Goal: Information Seeking & Learning: Learn about a topic

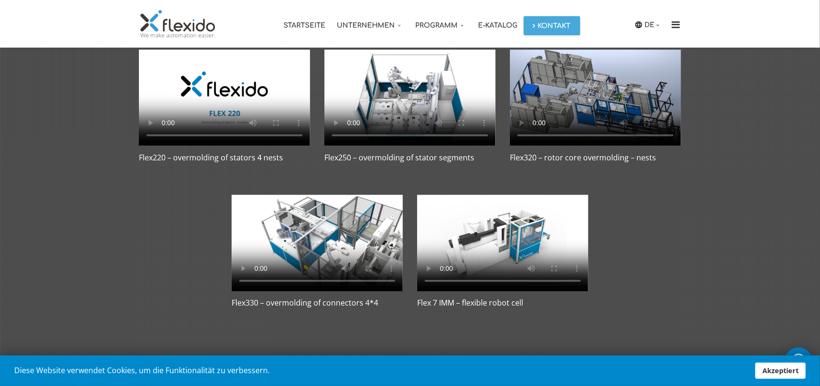
scroll to position [142, 0]
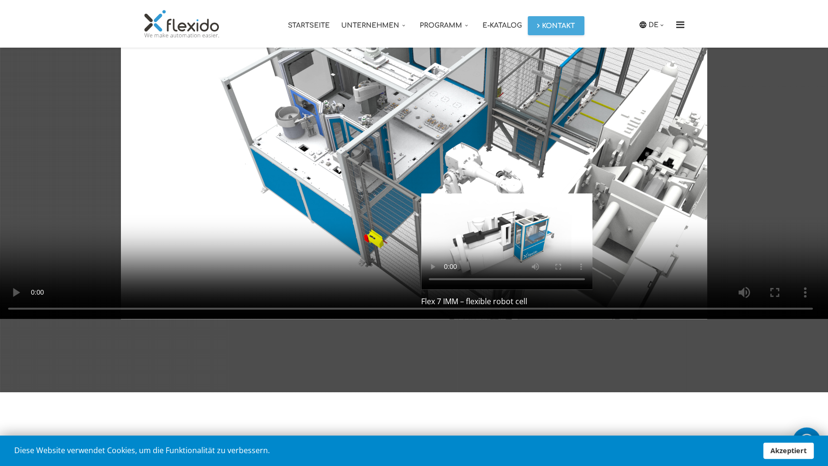
click at [274, 277] on video at bounding box center [414, 154] width 842 height 329
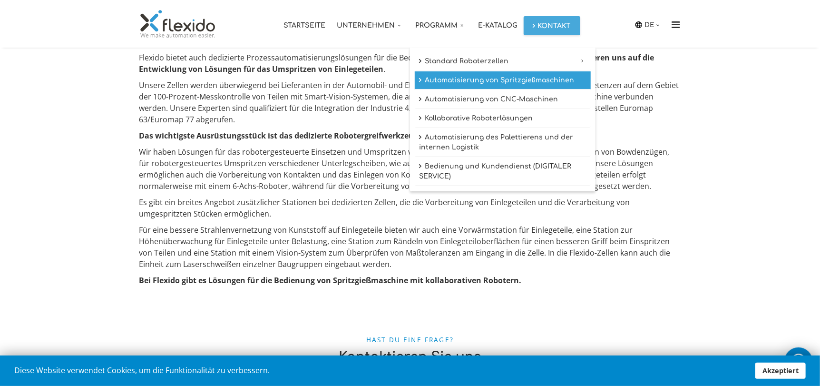
scroll to position [525, 0]
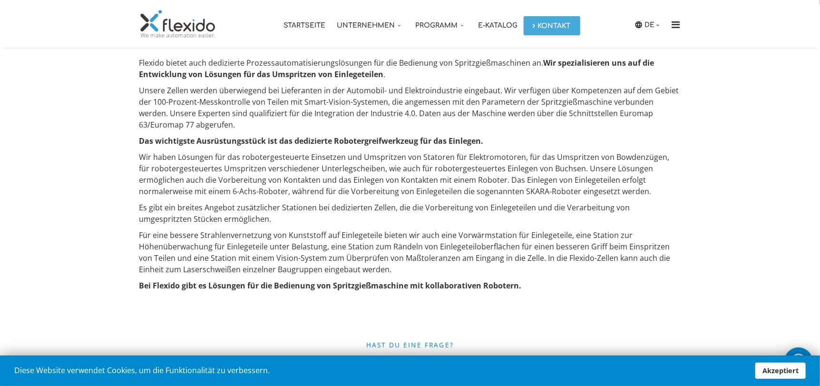
click at [297, 27] on link "Startseite" at bounding box center [304, 24] width 53 height 48
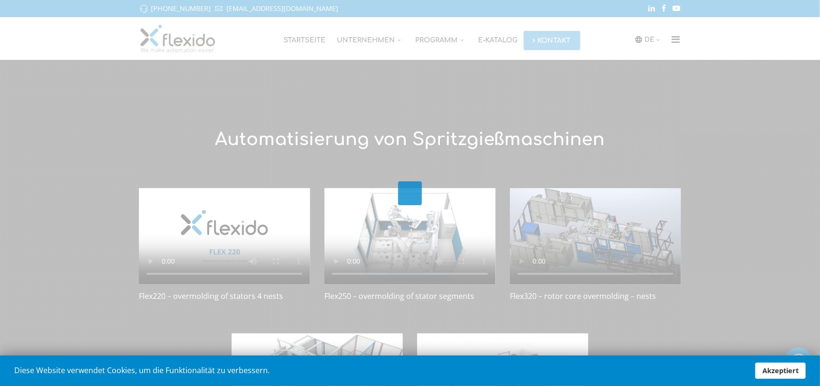
click at [148, 259] on div at bounding box center [410, 193] width 820 height 386
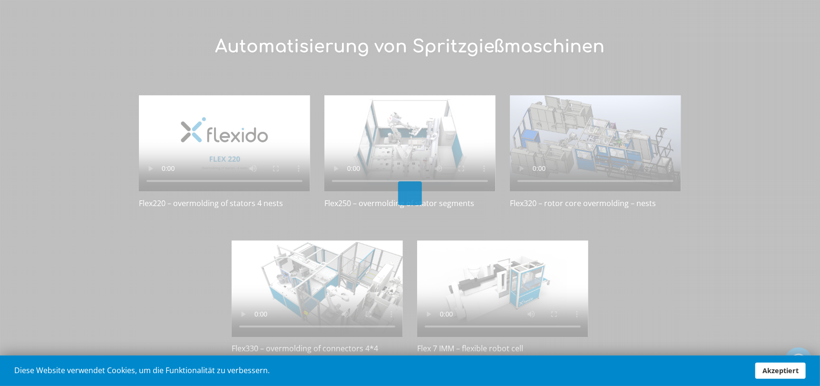
scroll to position [96, 0]
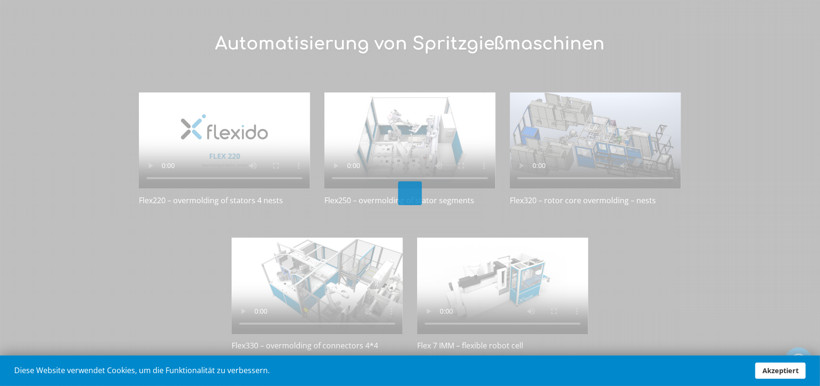
click at [788, 370] on link "Akzeptiert" at bounding box center [781, 371] width 50 height 16
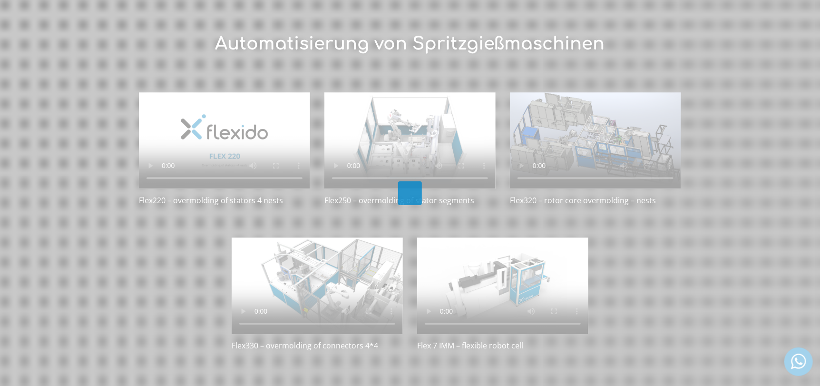
click at [153, 165] on div at bounding box center [410, 193] width 820 height 386
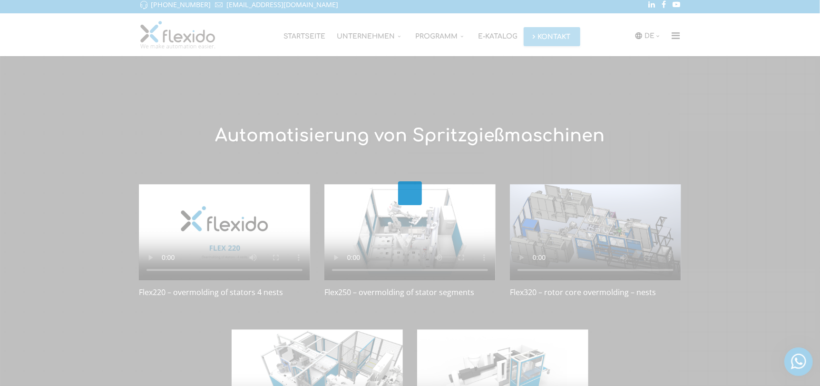
scroll to position [0, 0]
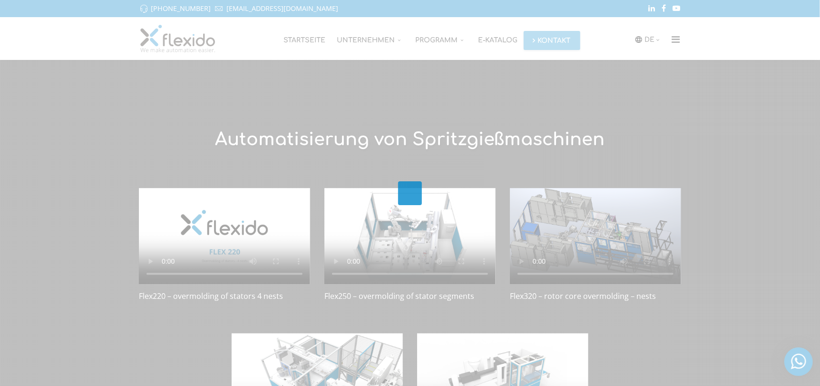
click at [242, 235] on div at bounding box center [410, 193] width 820 height 386
